Goal: Communication & Community: Answer question/provide support

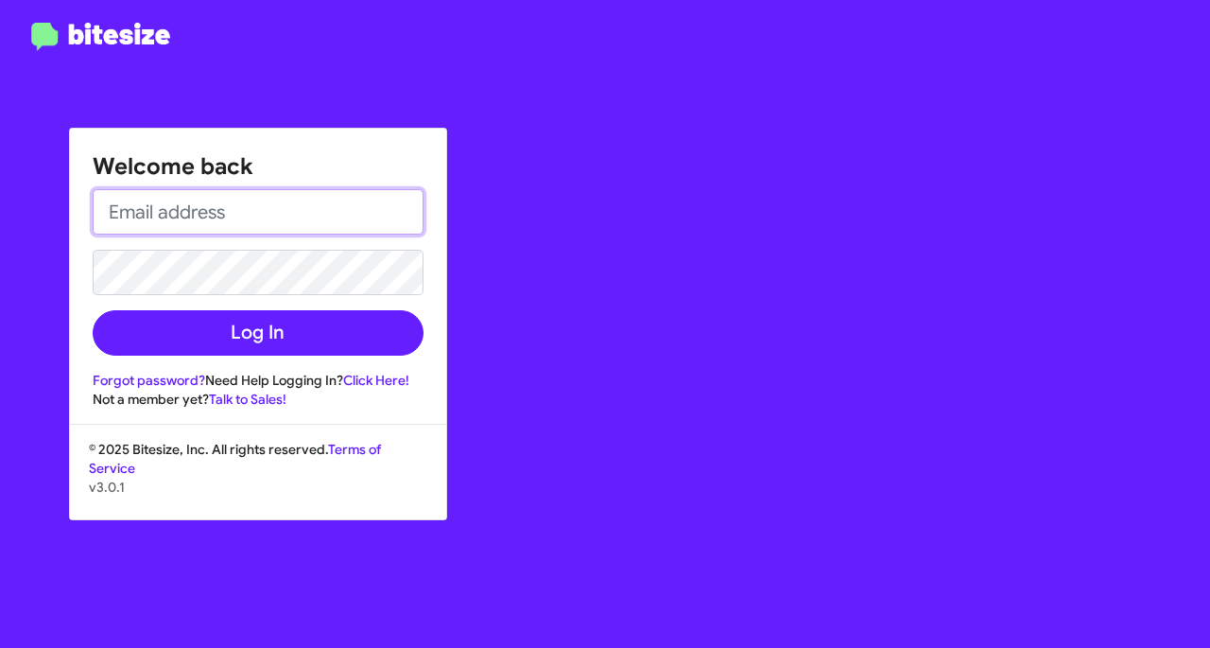
type input "msteers@ourismancars.com"
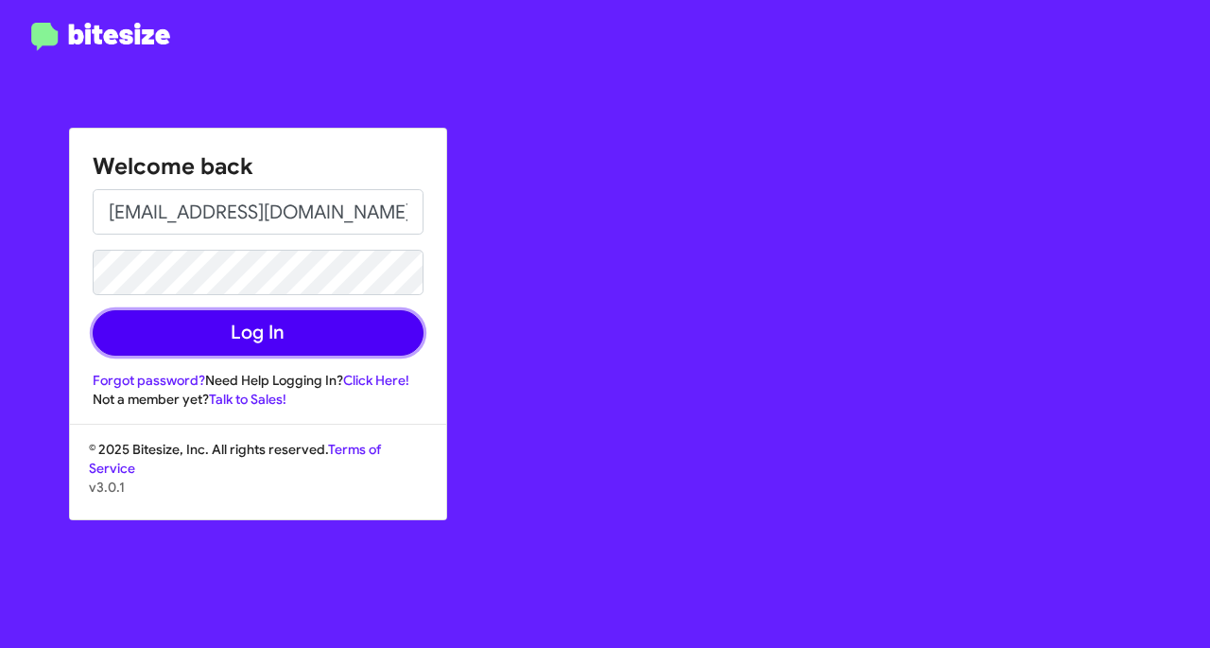
click at [299, 349] on button "Log In" at bounding box center [258, 332] width 331 height 45
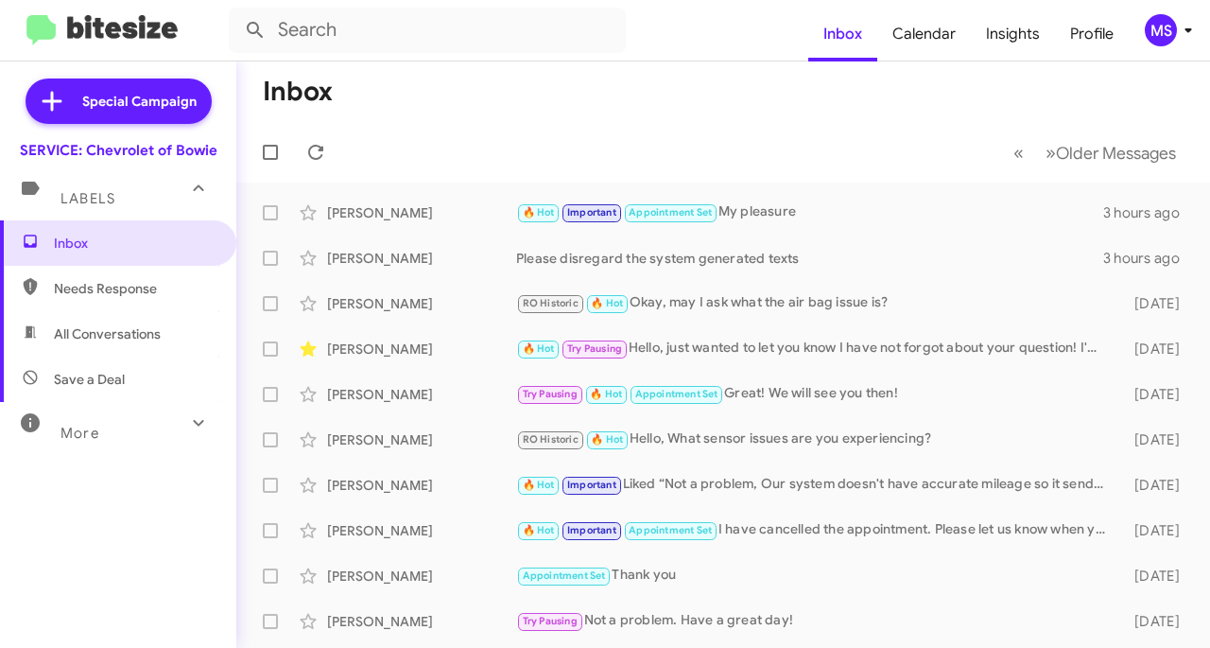
click at [834, 212] on div "🔥 Hot Important Appointment Set My pleasure" at bounding box center [809, 212] width 587 height 22
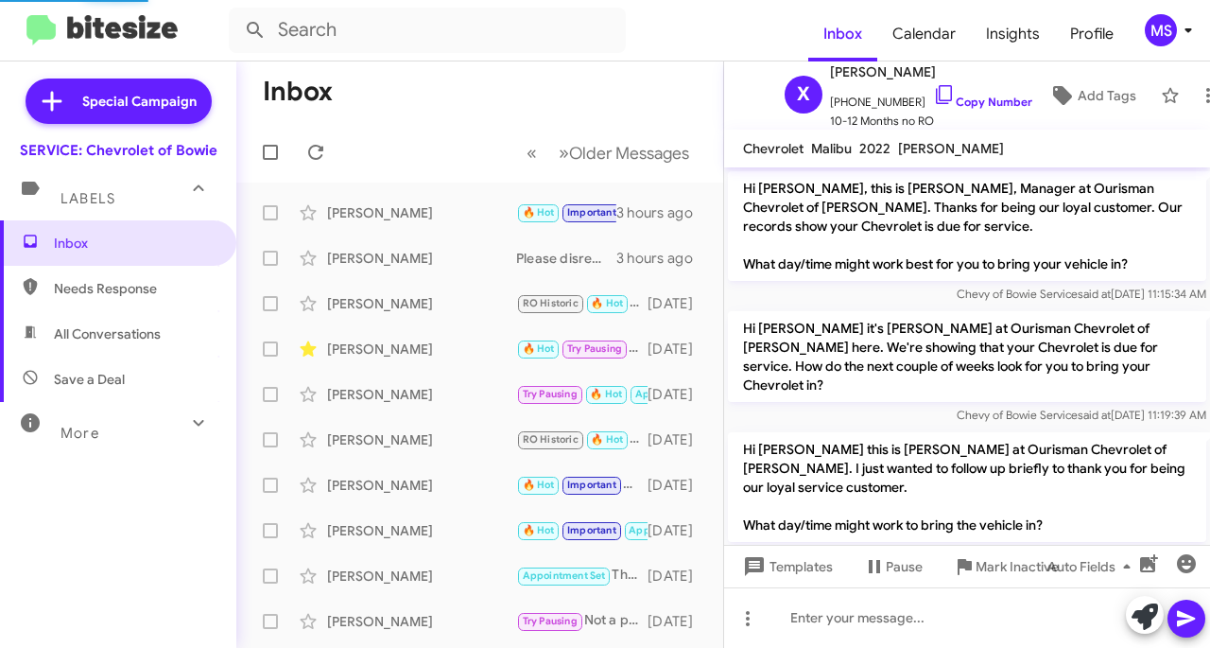
scroll to position [1099, 0]
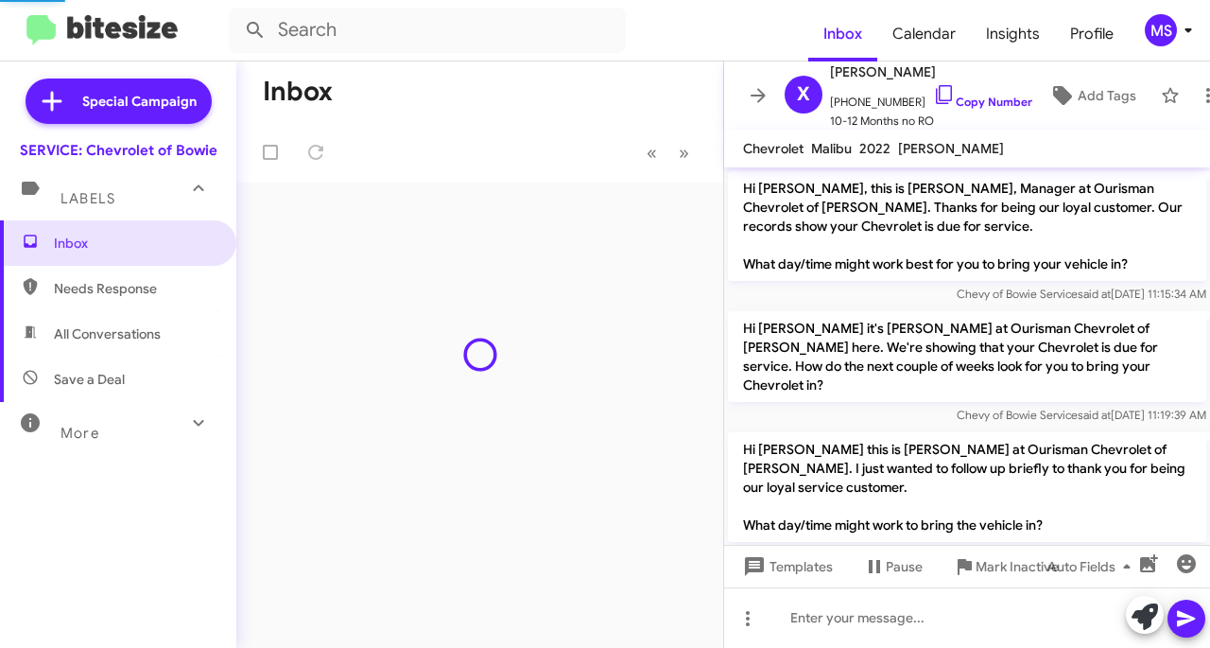
scroll to position [1099, 0]
